Goal: Task Accomplishment & Management: Use online tool/utility

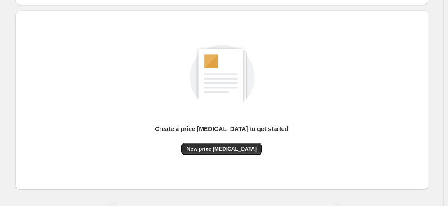
scroll to position [87, 0]
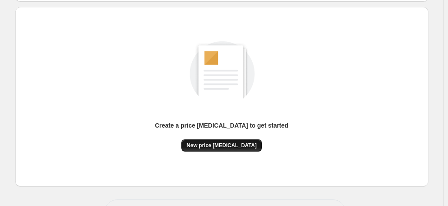
click at [232, 141] on button "New price [MEDICAL_DATA]" at bounding box center [221, 145] width 81 height 12
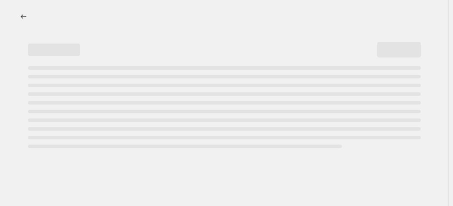
select select "percentage"
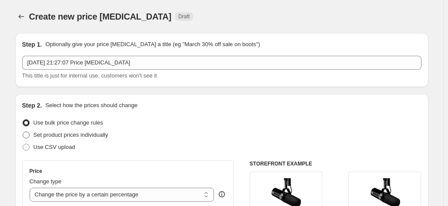
scroll to position [174, 0]
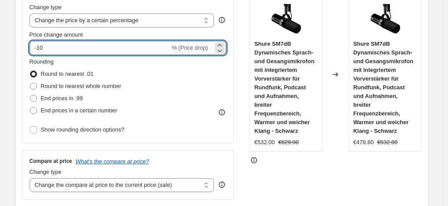
click at [95, 44] on input "-10" at bounding box center [100, 48] width 141 height 14
type input "-1"
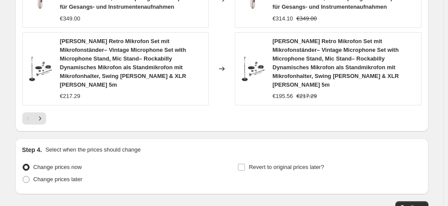
scroll to position [789, 0]
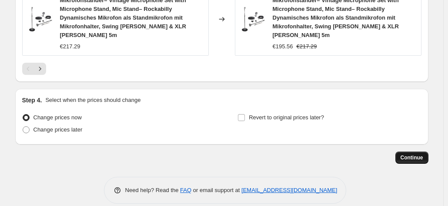
type input "-38"
click at [418, 154] on span "Continue" at bounding box center [412, 157] width 23 height 7
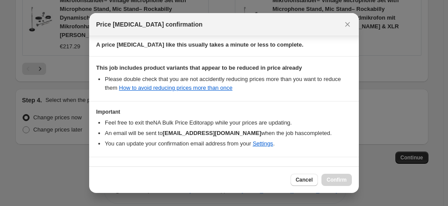
scroll to position [159, 0]
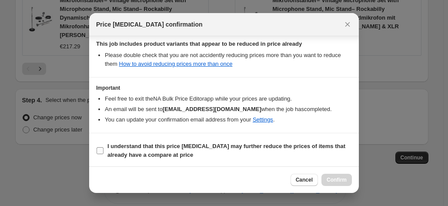
click at [240, 146] on b "I understand that this price change job may further reduce the prices of items …" at bounding box center [227, 150] width 238 height 15
click at [104, 147] on input "I understand that this price change job may further reduce the prices of items …" at bounding box center [100, 150] width 7 height 7
click at [240, 146] on b "I understand that this price change job may further reduce the prices of items …" at bounding box center [227, 150] width 238 height 15
click at [104, 147] on input "I understand that this price change job may further reduce the prices of items …" at bounding box center [100, 150] width 7 height 7
click at [300, 142] on span "I understand that this price change job may further reduce the prices of items …" at bounding box center [230, 150] width 245 height 17
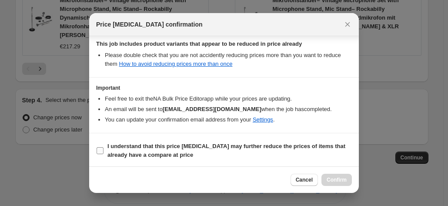
click at [104, 147] on input "I understand that this price change job may further reduce the prices of items …" at bounding box center [100, 150] width 7 height 7
checkbox input "true"
click at [343, 179] on span "Confirm" at bounding box center [337, 179] width 20 height 7
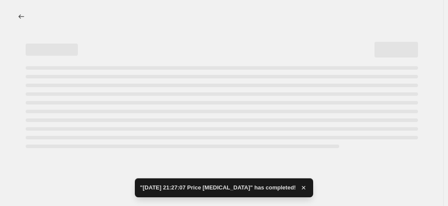
select select "percentage"
